Goal: Use online tool/utility

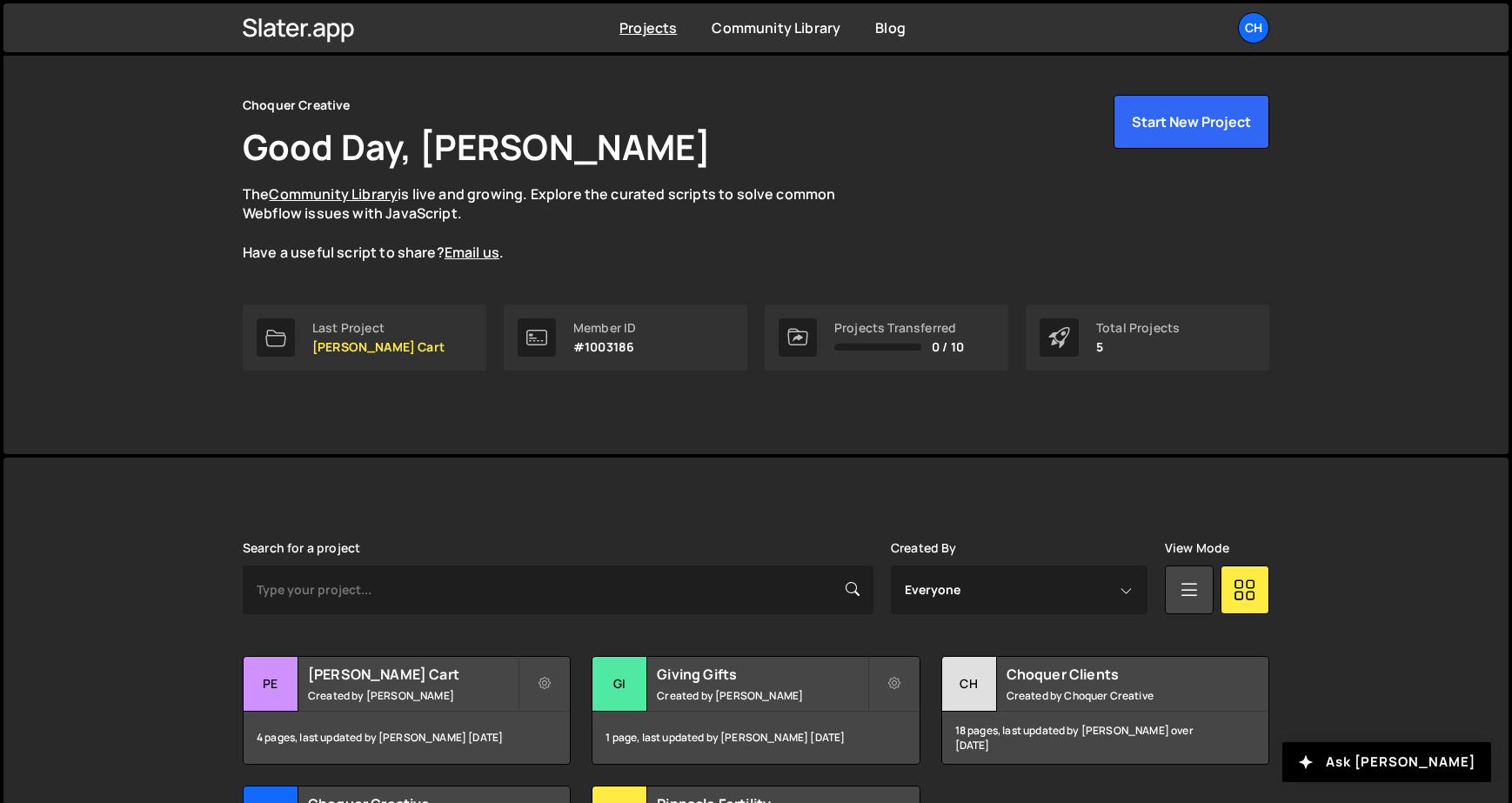
scroll to position [223, 0]
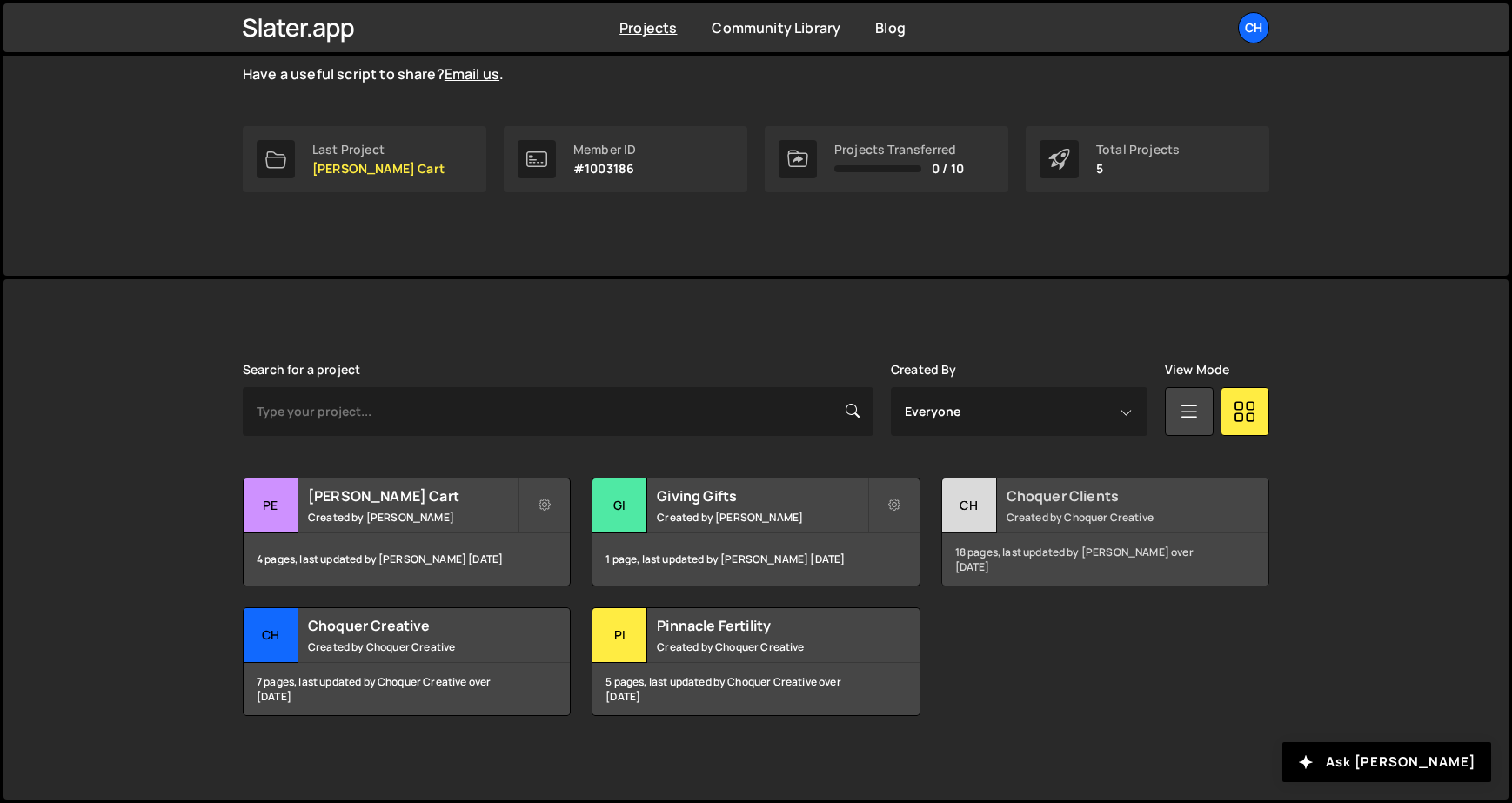
click at [1015, 494] on h2 "Choquer Clients" at bounding box center [1111, 496] width 210 height 20
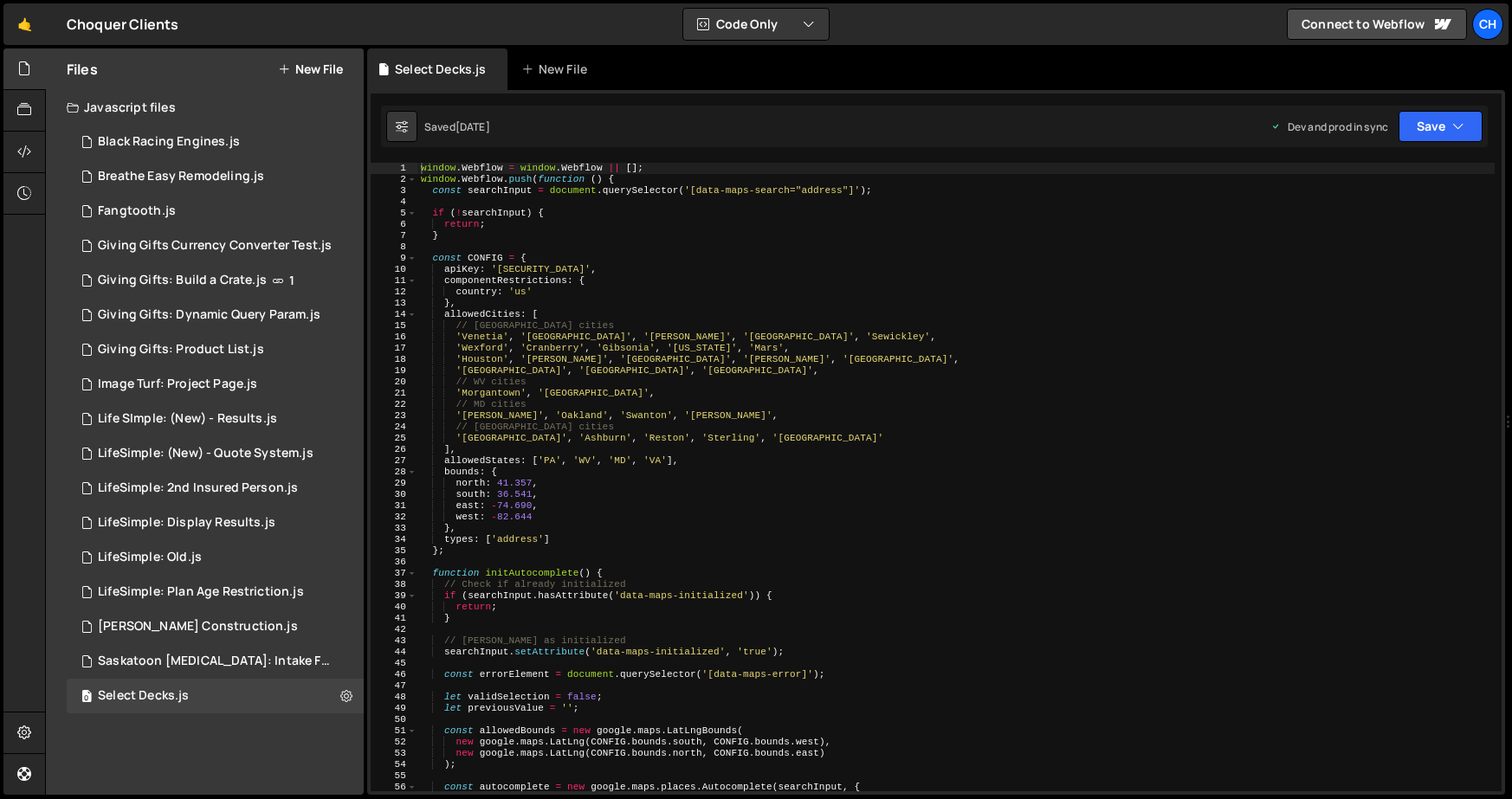
click at [431, 436] on div "window . Webflow = window . Webflow || [ ] ; window . Webflow . push ( function…" at bounding box center [956, 488] width 1077 height 651
click at [480, 449] on div "window . Webflow = window . Webflow || [ ] ; window . Webflow . push ( function…" at bounding box center [956, 488] width 1077 height 651
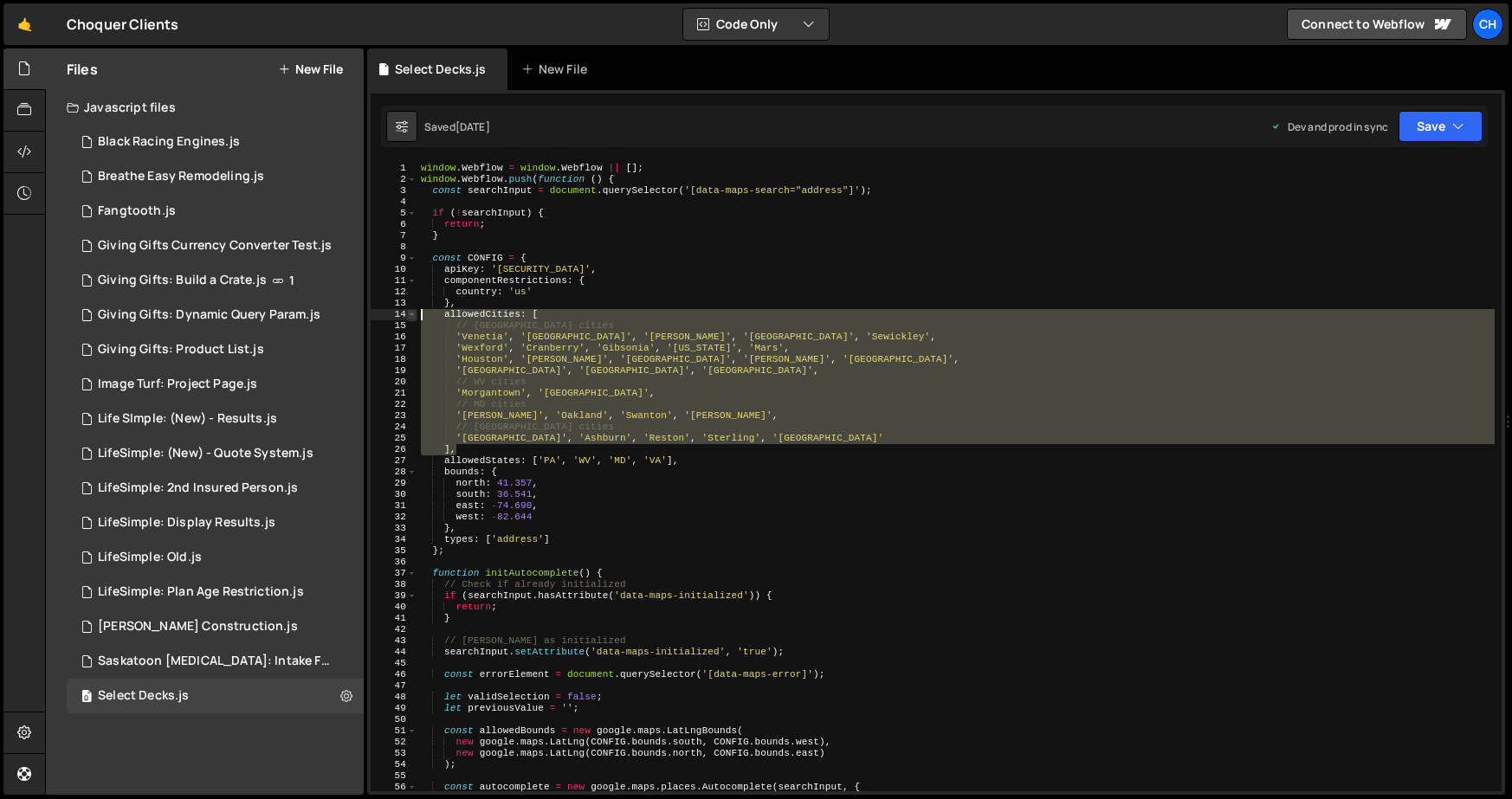
drag, startPoint x: 472, startPoint y: 453, endPoint x: 410, endPoint y: 315, distance: 151.3
click at [410, 315] on div "], 1 2 3 4 5 6 7 8 9 10 11 12 13 14 15 16 17 18 19 20 21 22 23 24 25 26 27 28 2…" at bounding box center [936, 477] width 1131 height 628
click at [483, 449] on div "window . Webflow = window . Webflow || [ ] ; window . Webflow . push ( function…" at bounding box center [956, 477] width 1077 height 628
drag, startPoint x: 500, startPoint y: 449, endPoint x: 357, endPoint y: 313, distance: 197.3
click at [357, 313] on div "Files New File Javascript files 0 Black Racing Engines.js 0 0 Breathe Easy Remo…" at bounding box center [779, 422] width 1467 height 748
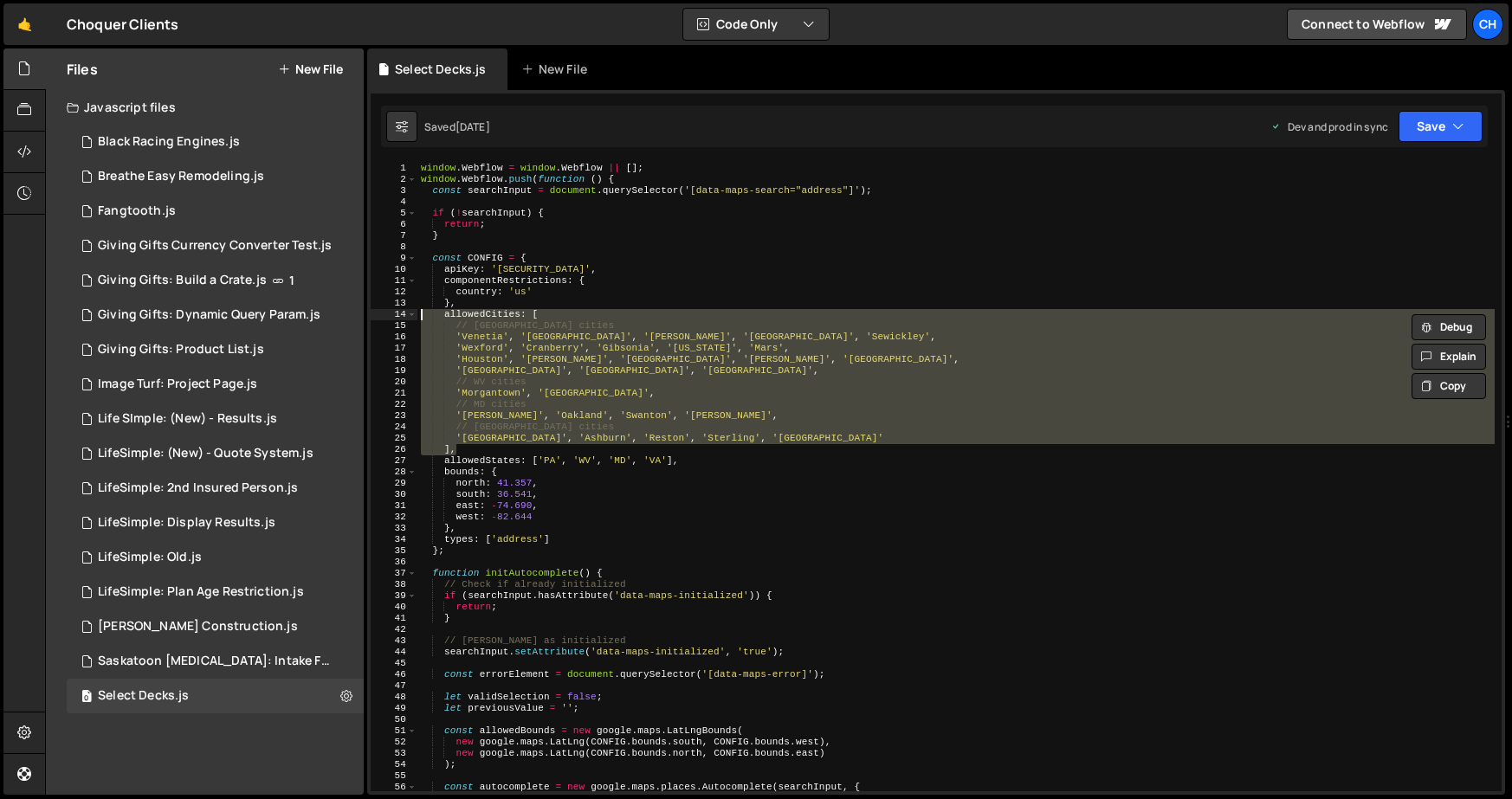
click at [513, 370] on div "window . Webflow = window . Webflow || [ ] ; window . Webflow . push ( function…" at bounding box center [956, 477] width 1077 height 628
drag, startPoint x: 465, startPoint y: 447, endPoint x: 406, endPoint y: 316, distance: 143.7
click at [406, 316] on div "'[GEOGRAPHIC_DATA]', '[GEOGRAPHIC_DATA]', '[GEOGRAPHIC_DATA]', 1 2 3 4 5 6 7 8 …" at bounding box center [936, 477] width 1131 height 628
click at [484, 396] on div "window . Webflow = window . Webflow || [ ] ; window . Webflow . push ( function…" at bounding box center [956, 477] width 1077 height 628
drag, startPoint x: 460, startPoint y: 453, endPoint x: 410, endPoint y: 311, distance: 150.5
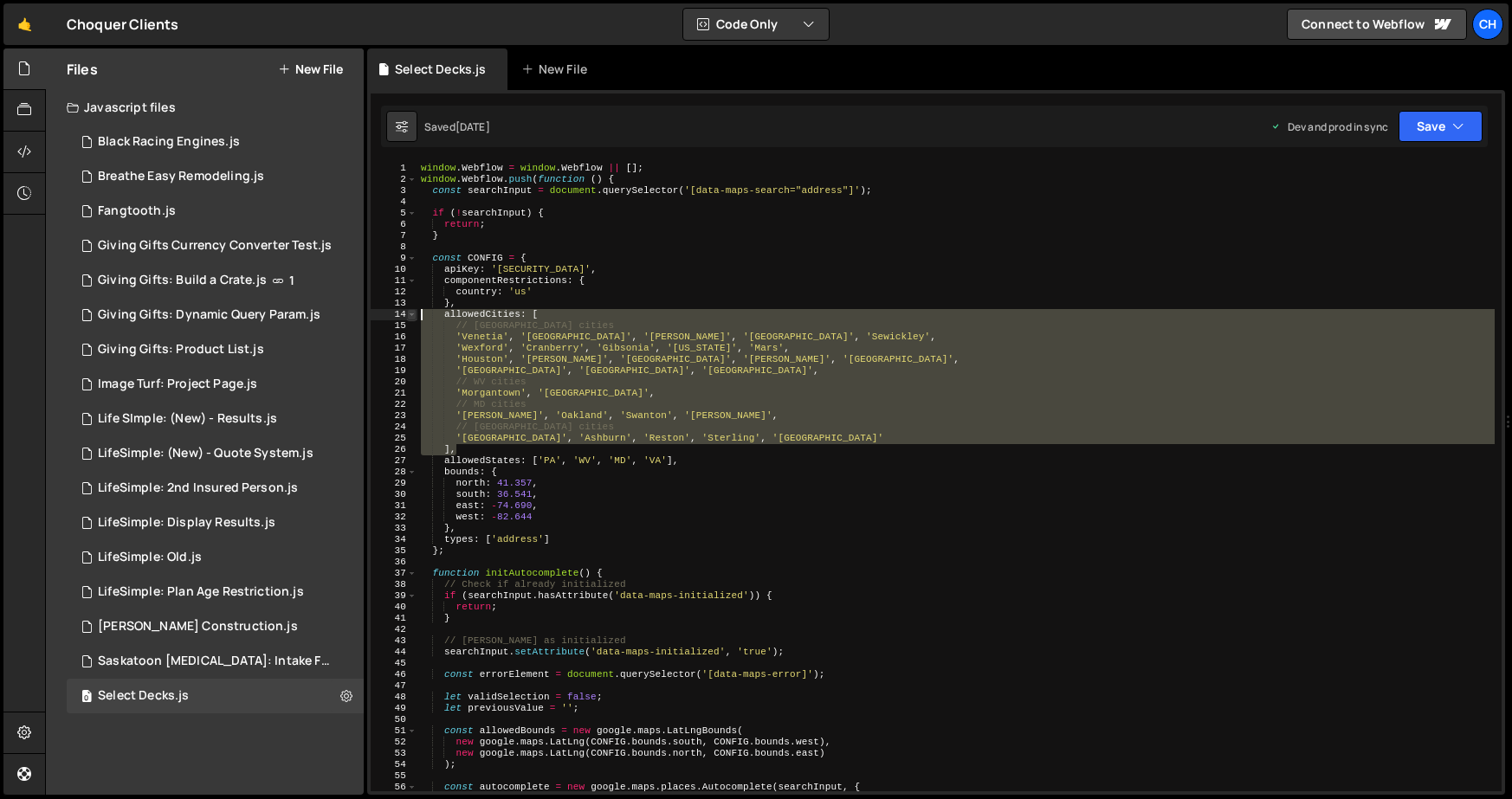
click at [410, 311] on div "'Morgantown', '[GEOGRAPHIC_DATA]', 1 2 3 4 5 6 7 8 9 10 11 12 13 14 15 16 17 18…" at bounding box center [936, 477] width 1131 height 628
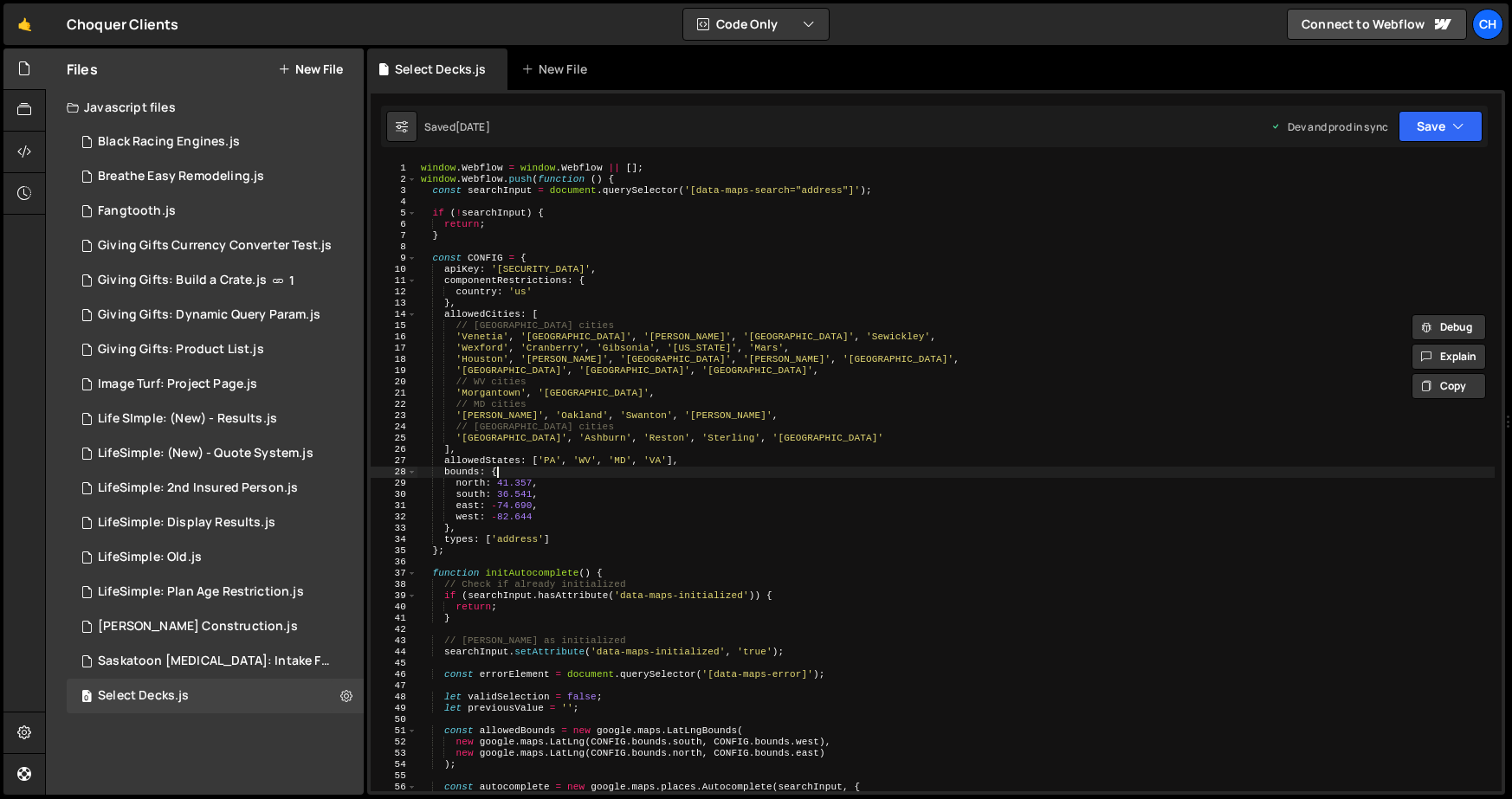
click at [565, 467] on div "window . Webflow = window . Webflow || [ ] ; window . Webflow . push ( function…" at bounding box center [956, 488] width 1077 height 651
type textarea "});"
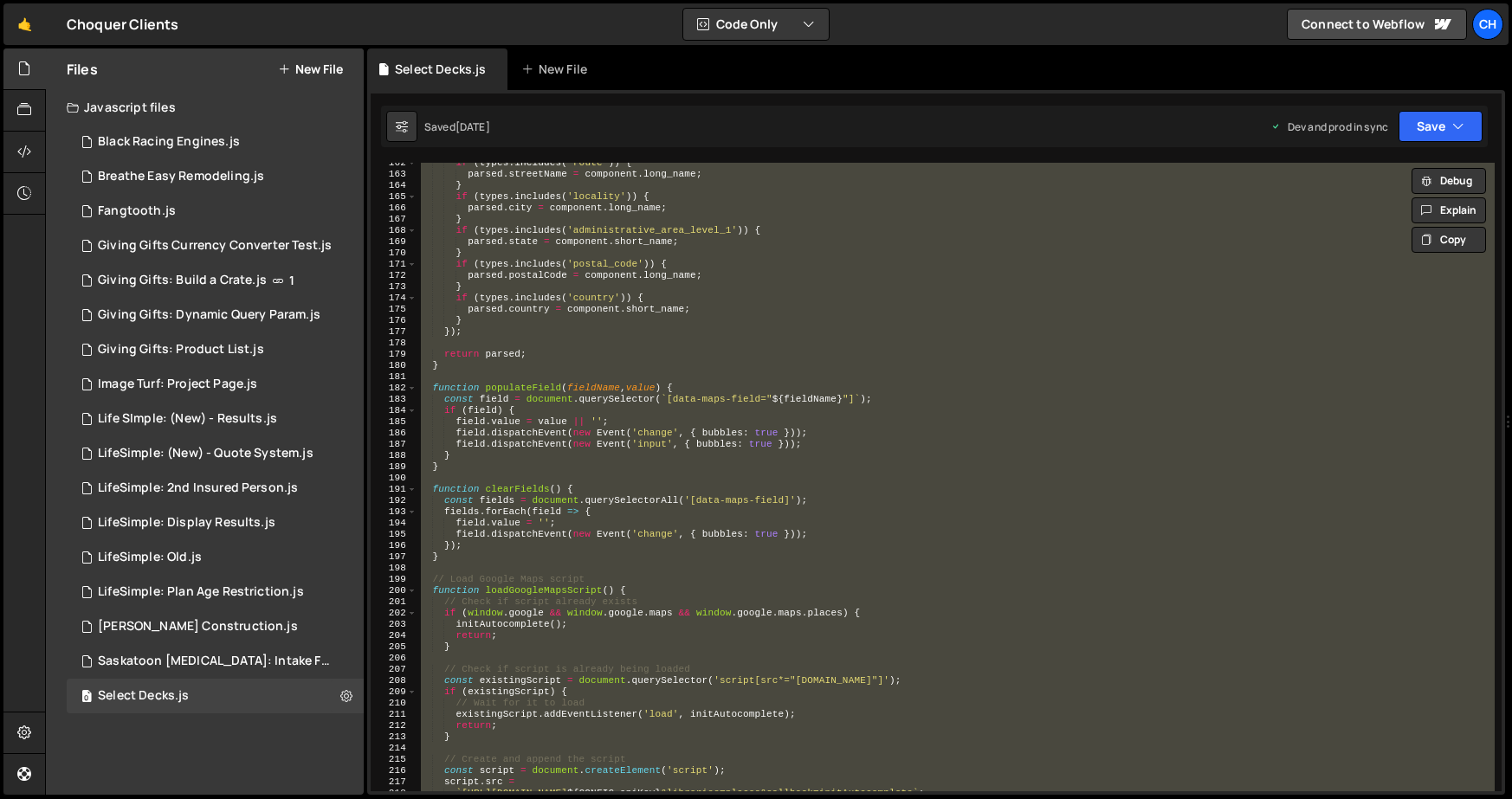
scroll to position [2281, 0]
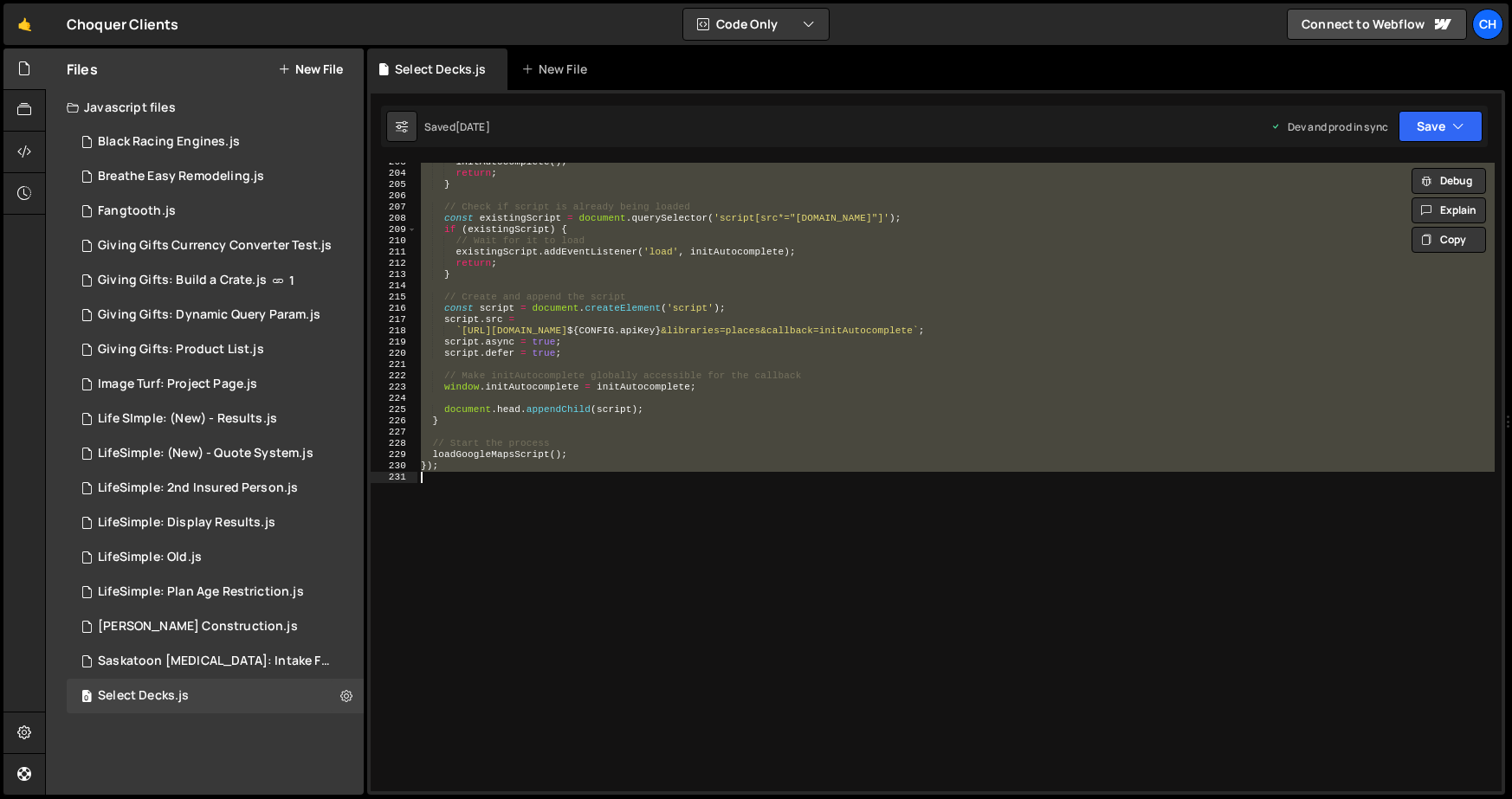
click at [589, 587] on div "initAutocomplete ( ) ; return ; } // Check if script is already being loaded co…" at bounding box center [956, 477] width 1077 height 628
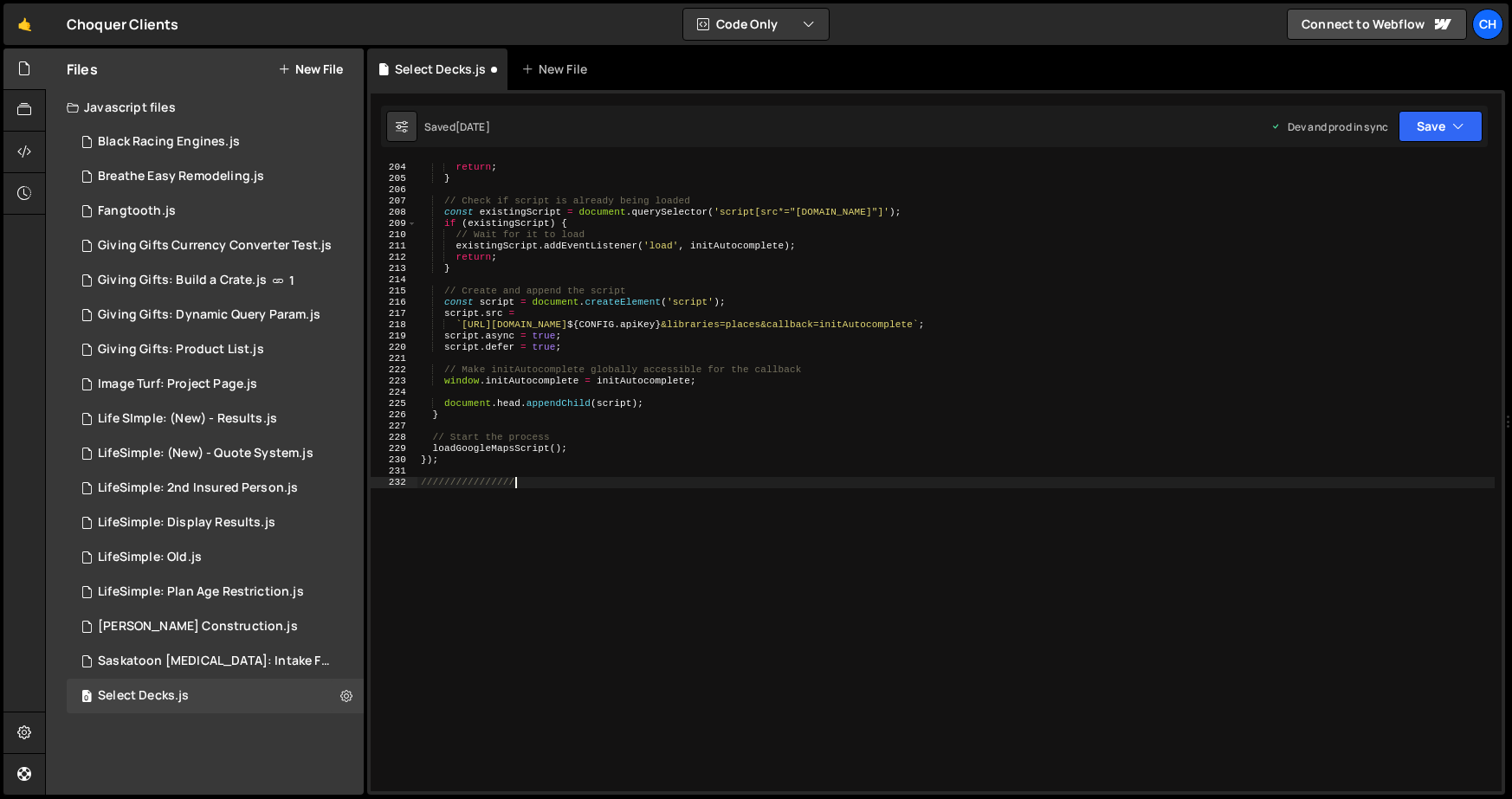
scroll to position [0, 8]
type textarea "/////////////////"
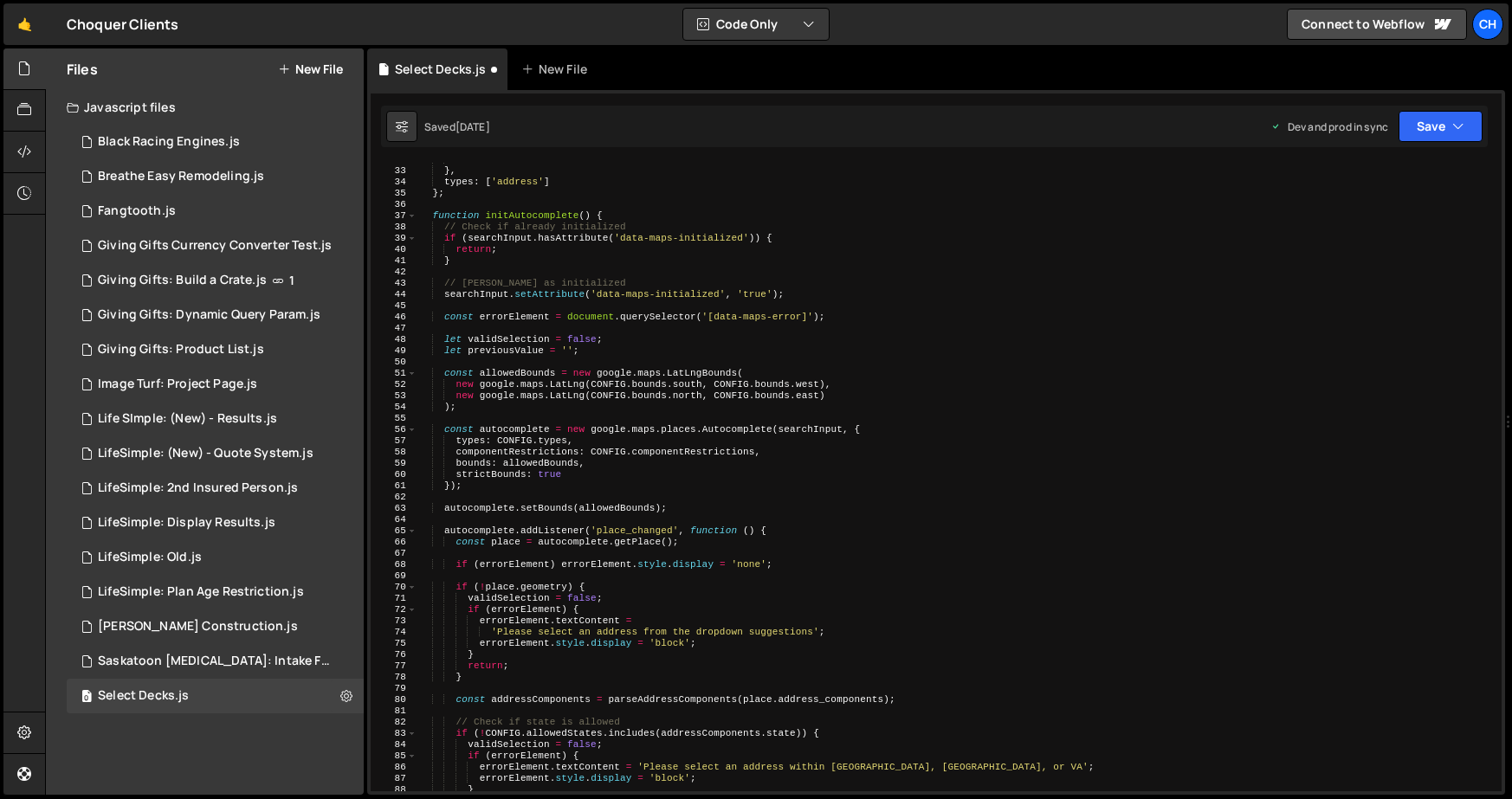
scroll to position [0, 0]
